Goal: Task Accomplishment & Management: Manage account settings

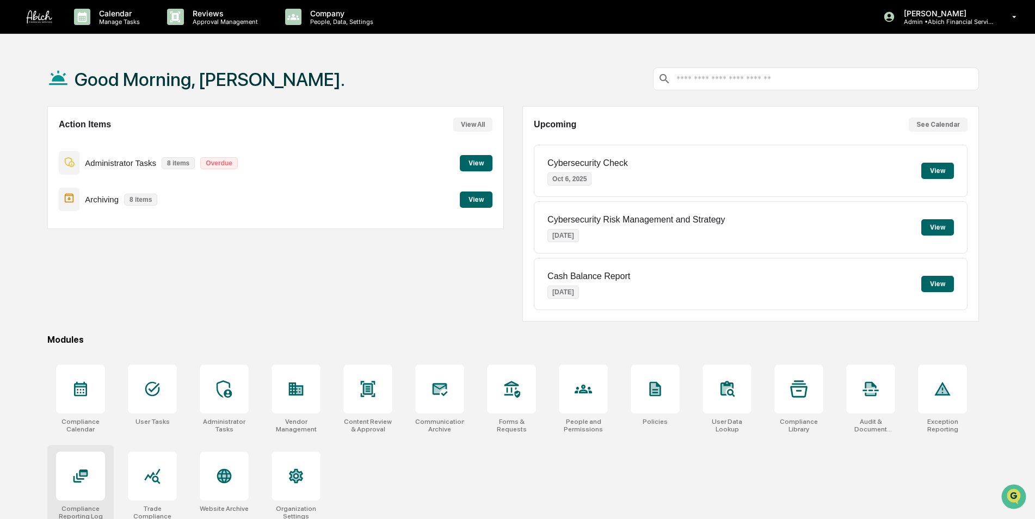
click at [87, 475] on icon at bounding box center [80, 476] width 15 height 13
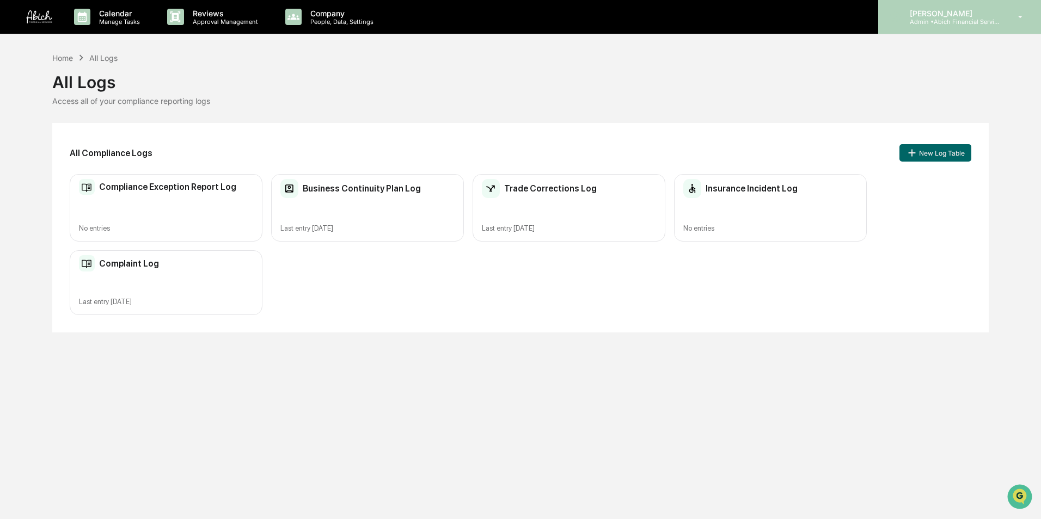
click at [929, 26] on div "[PERSON_NAME] Admin • Abich Financial Services" at bounding box center [959, 17] width 163 height 34
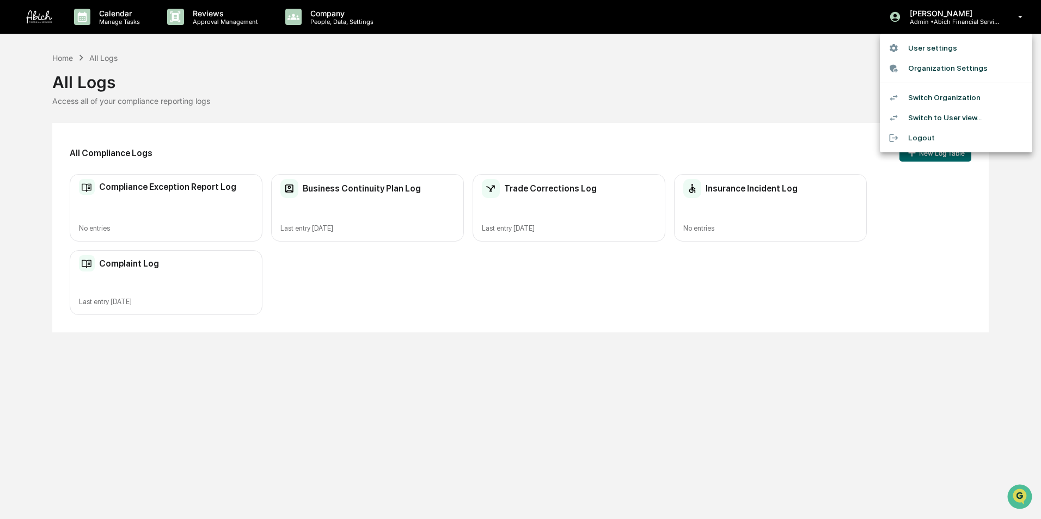
click at [929, 97] on li "Switch Organization" at bounding box center [956, 98] width 152 height 20
